Goal: Task Accomplishment & Management: Manage account settings

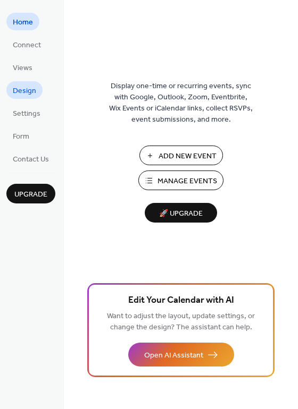
click at [20, 90] on span "Design" at bounding box center [24, 91] width 23 height 11
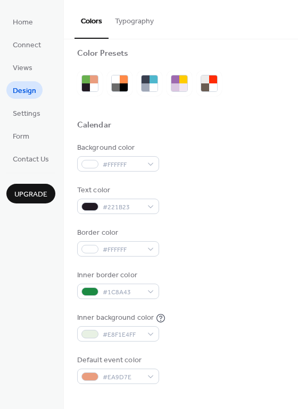
scroll to position [10, 0]
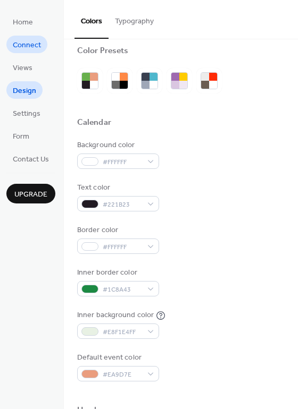
click at [30, 37] on link "Connect" at bounding box center [26, 45] width 41 height 18
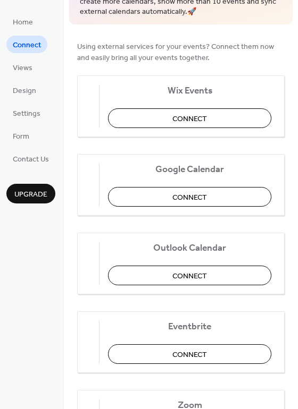
scroll to position [96, 0]
